Goal: Information Seeking & Learning: Find specific page/section

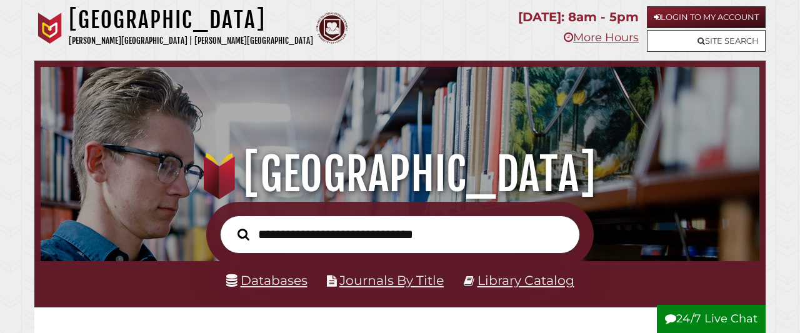
scroll to position [238, 713]
click at [283, 281] on link "Databases" at bounding box center [266, 281] width 81 height 16
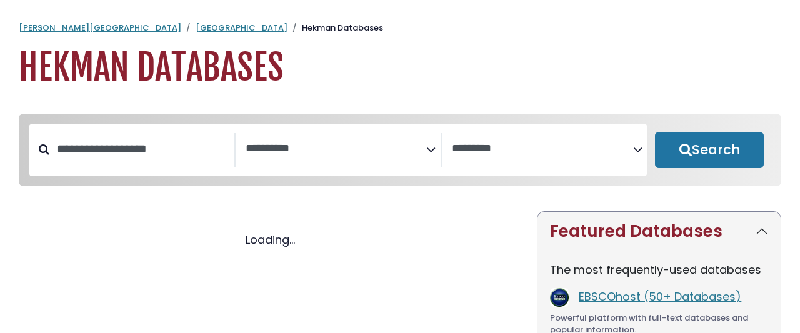
select select "Database Subject Filter"
select select "Database Vendors Filter"
select select "Database Subject Filter"
select select "Database Vendors Filter"
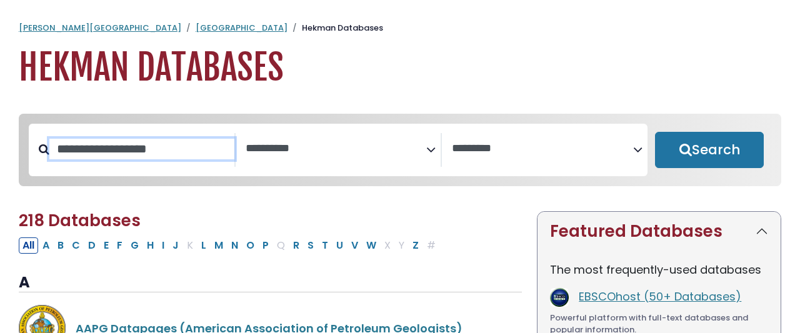
click at [156, 141] on input "Search database by title or keyword" at bounding box center [141, 149] width 185 height 21
type input "***"
click at [655, 132] on button "Search" at bounding box center [709, 150] width 109 height 36
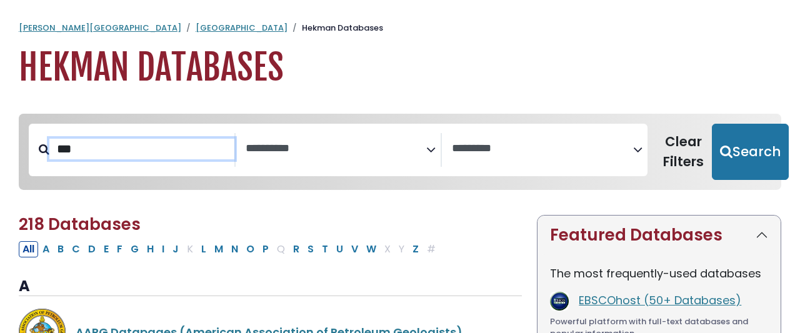
select select "Database Subject Filter"
select select "Database Vendors Filter"
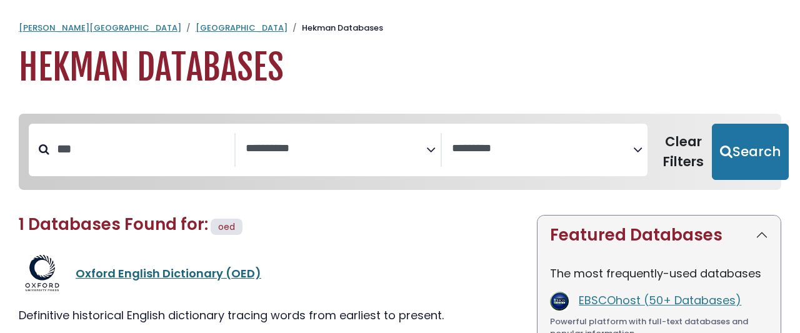
click at [144, 266] on link "Oxford English Dictionary (OED)" at bounding box center [169, 274] width 186 height 16
